Goal: Find contact information: Find contact information

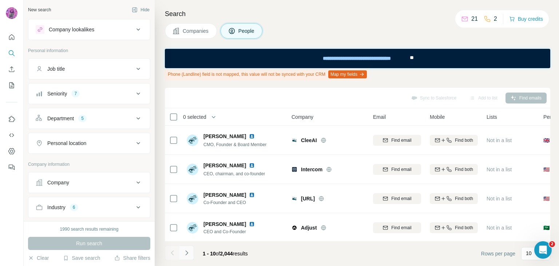
click at [186, 252] on icon "Navigate to next page" at bounding box center [186, 252] width 7 height 7
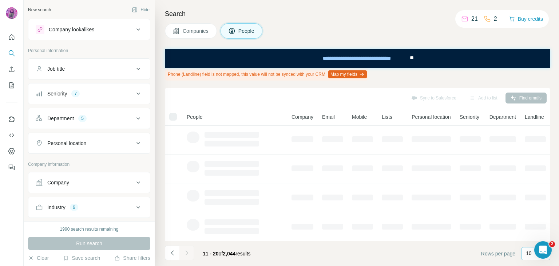
click at [529, 251] on p "10" at bounding box center [529, 252] width 6 height 7
click at [532, 197] on p "60" at bounding box center [530, 197] width 6 height 7
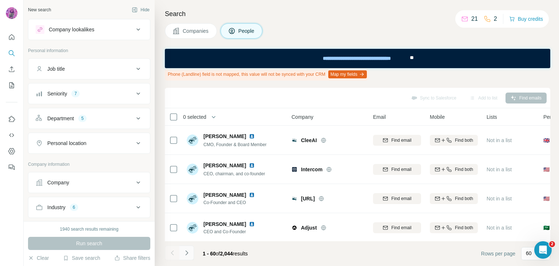
click at [189, 252] on icon "Navigate to next page" at bounding box center [186, 252] width 7 height 7
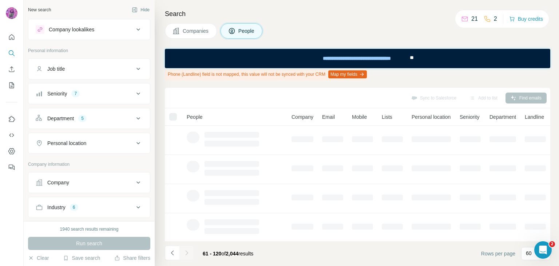
click at [189, 252] on div at bounding box center [186, 252] width 15 height 15
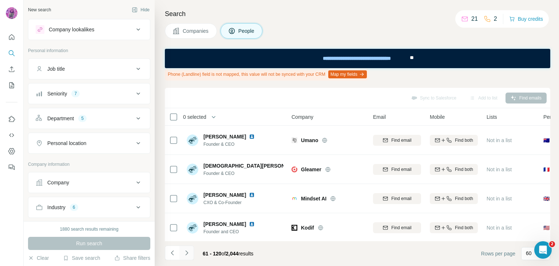
click at [187, 254] on icon "Navigate to next page" at bounding box center [186, 252] width 7 height 7
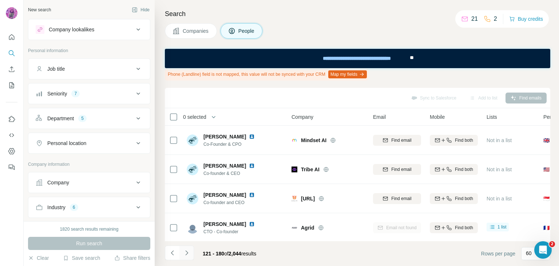
click at [185, 255] on icon "Navigate to next page" at bounding box center [186, 252] width 7 height 7
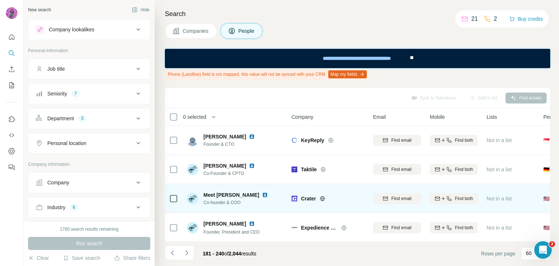
click at [262, 195] on img at bounding box center [265, 195] width 6 height 6
click at [322, 198] on icon at bounding box center [322, 198] width 5 height 0
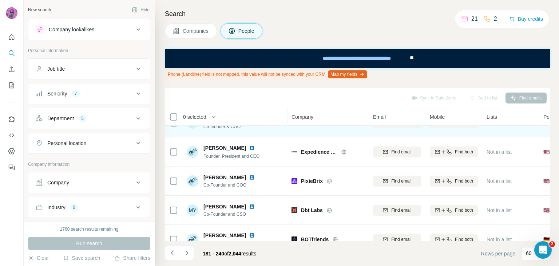
scroll to position [85, 0]
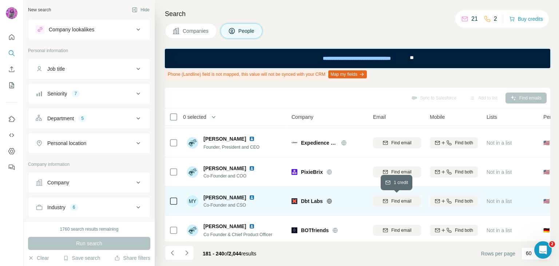
click at [396, 200] on span "Find email" at bounding box center [401, 201] width 20 height 7
click at [249, 194] on img at bounding box center [252, 197] width 6 height 6
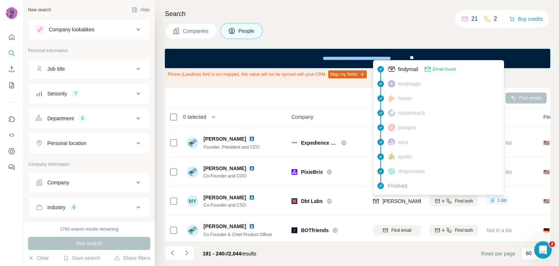
click at [402, 200] on span "[PERSON_NAME][EMAIL_ADDRESS][PERSON_NAME][DOMAIN_NAME]" at bounding box center [467, 201] width 170 height 6
copy tr "[PERSON_NAME][EMAIL_ADDRESS][PERSON_NAME][DOMAIN_NAME]"
